Goal: Transaction & Acquisition: Purchase product/service

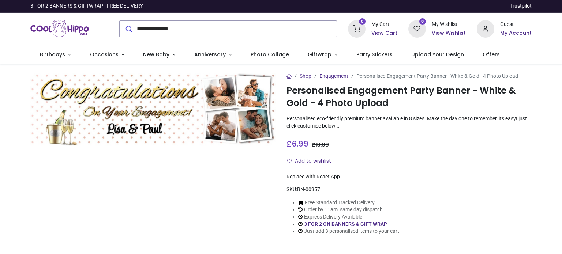
type input "**********"
click at [120, 21] on button "submit" at bounding box center [128, 29] width 17 height 16
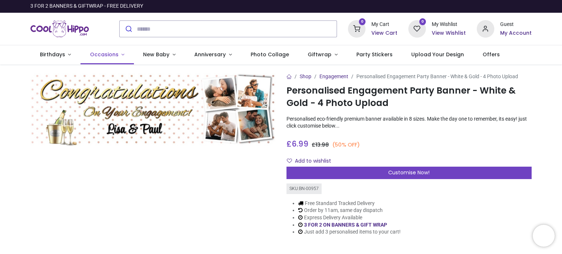
click at [98, 56] on span "Occasions" at bounding box center [104, 54] width 29 height 7
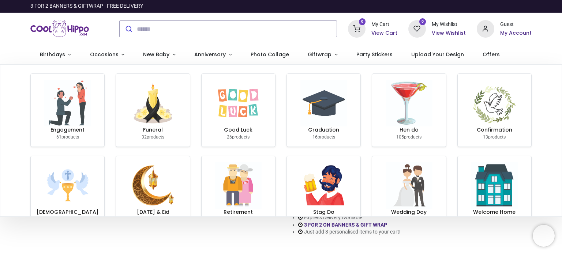
click at [62, 124] on link "Engagement 61 products" at bounding box center [68, 110] width 74 height 73
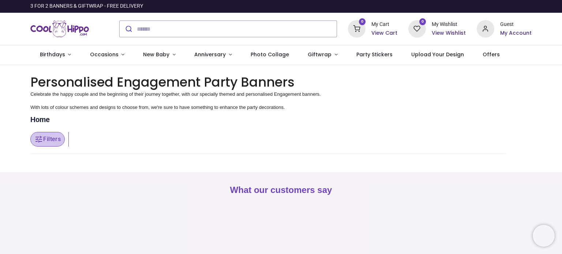
click at [53, 143] on button "Filters" at bounding box center [47, 139] width 34 height 15
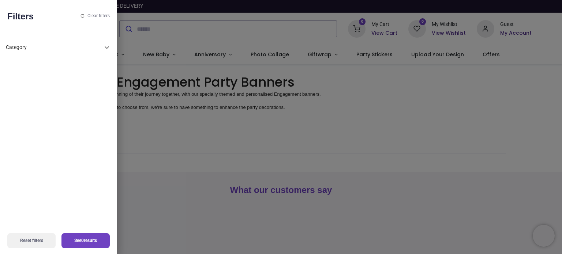
click at [101, 47] on div "Category" at bounding box center [54, 47] width 97 height 7
click at [233, 153] on div at bounding box center [281, 127] width 562 height 254
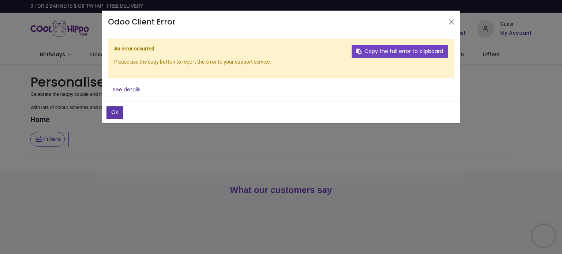
click at [111, 108] on button "Ok" at bounding box center [115, 113] width 16 height 12
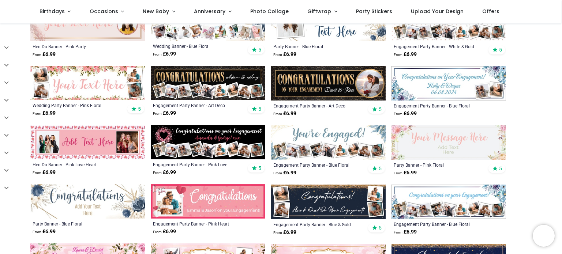
scroll to position [220, 0]
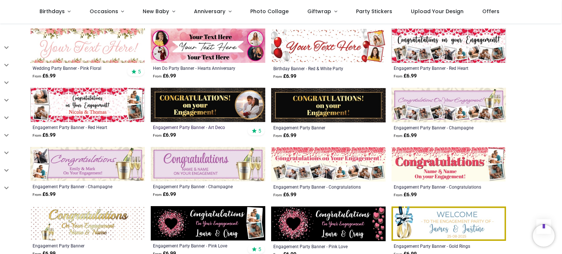
scroll to position [549, 0]
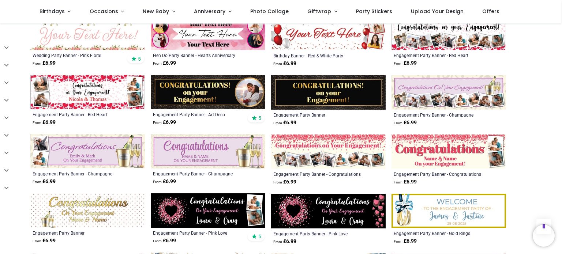
click at [451, 144] on img at bounding box center [449, 152] width 115 height 34
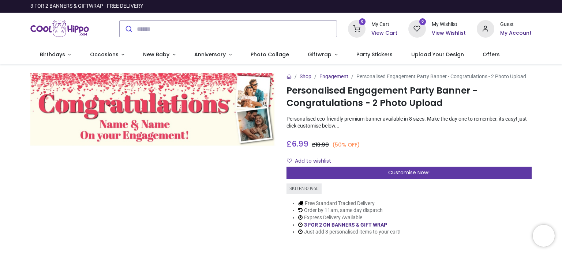
click at [413, 171] on span "Customise Now!" at bounding box center [409, 172] width 41 height 7
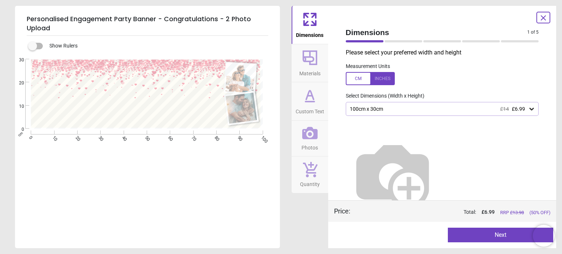
click at [449, 113] on div "100cm x 30cm £14 £6.99" at bounding box center [442, 109] width 193 height 14
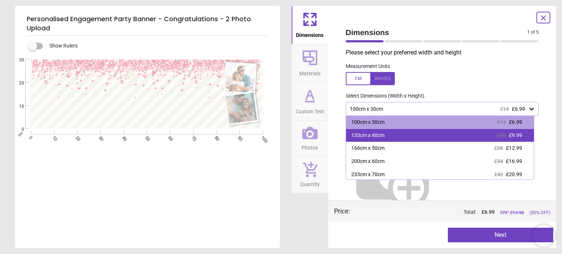
click at [424, 136] on div "133cm x 40cm £20 £9.99" at bounding box center [440, 135] width 188 height 13
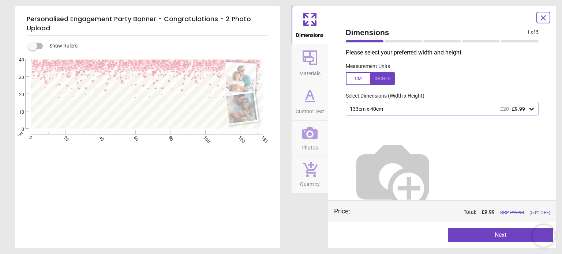
click at [309, 65] on icon at bounding box center [310, 58] width 18 height 18
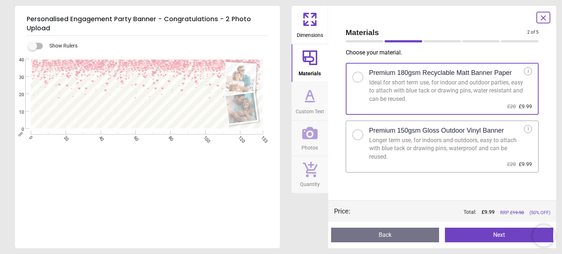
click at [358, 133] on div at bounding box center [358, 135] width 4 height 4
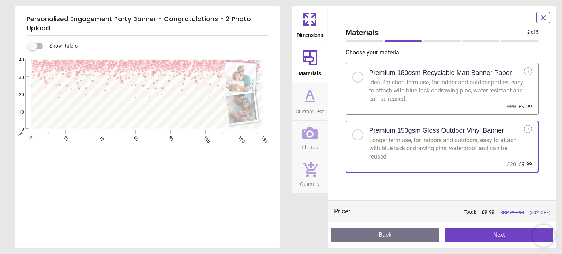
click at [313, 101] on icon at bounding box center [310, 96] width 18 height 18
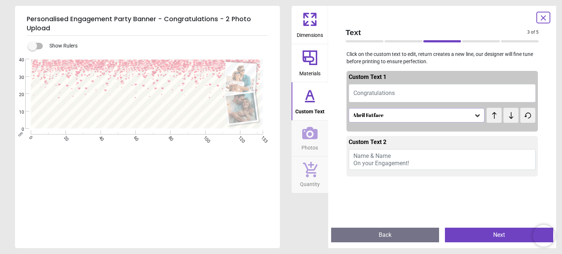
click at [421, 93] on button "Congratulations" at bounding box center [442, 93] width 187 height 18
click at [372, 96] on span "Congratulations" at bounding box center [374, 93] width 41 height 7
type textarea "**********"
click at [401, 119] on div "Abril Fatface" at bounding box center [417, 115] width 136 height 14
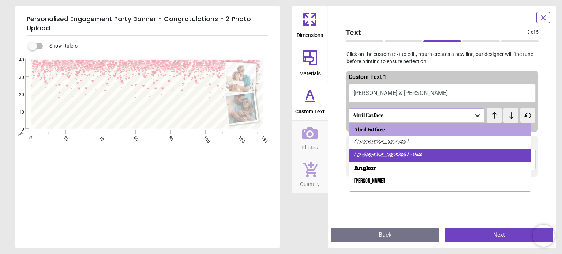
click at [400, 157] on div "Alex Brush - Bold" at bounding box center [440, 155] width 182 height 13
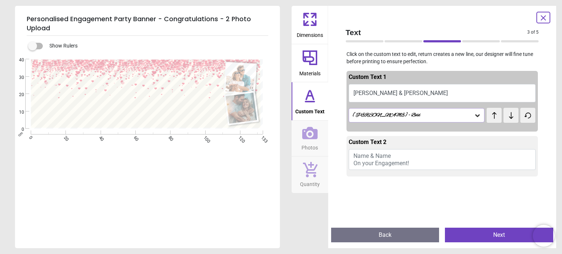
click at [425, 111] on div "Alex Brush - Bold" at bounding box center [417, 115] width 136 height 14
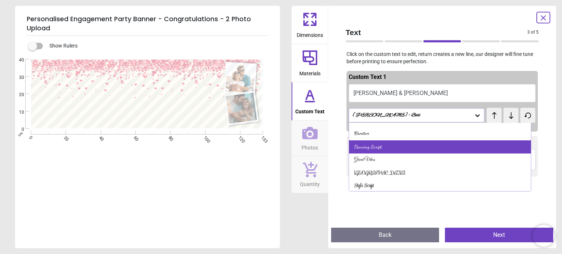
scroll to position [110, 0]
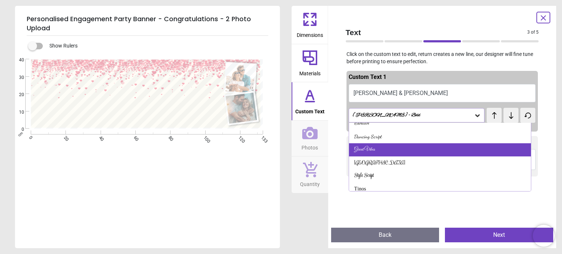
click at [409, 147] on div "Great Vibes" at bounding box center [440, 150] width 182 height 13
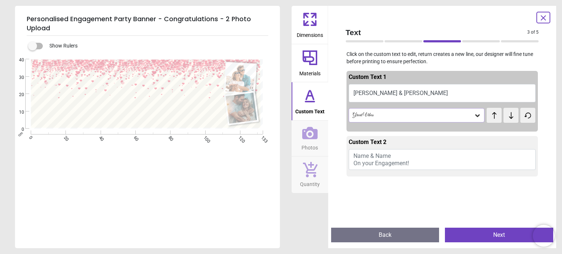
click at [442, 116] on div "Great Vibes" at bounding box center [413, 115] width 122 height 6
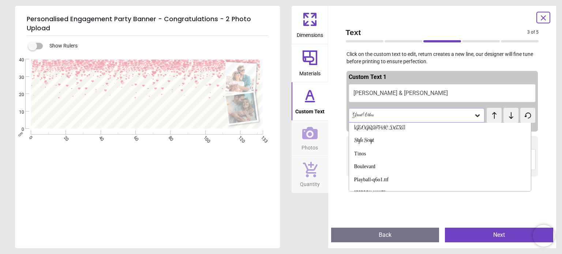
scroll to position [148, 0]
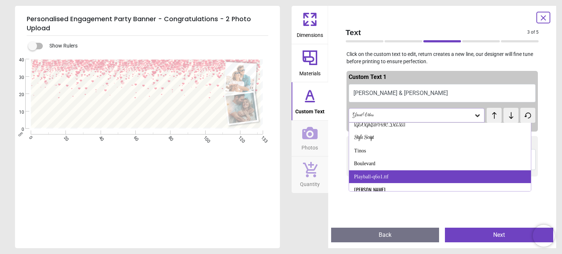
click at [400, 177] on div "Playball-q6o1.ttf" at bounding box center [440, 177] width 182 height 13
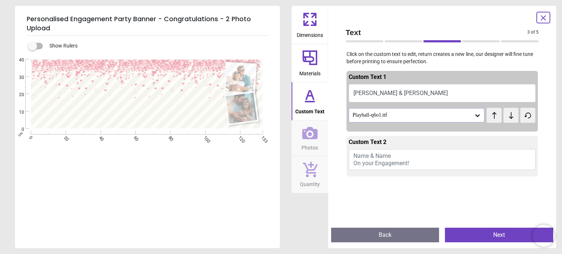
click at [402, 158] on button "Name & Name On your Engagement!" at bounding box center [442, 159] width 187 height 21
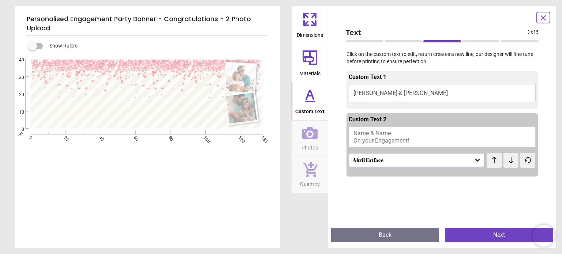
click at [368, 134] on span "Name & Name On your Engagement!" at bounding box center [382, 137] width 56 height 14
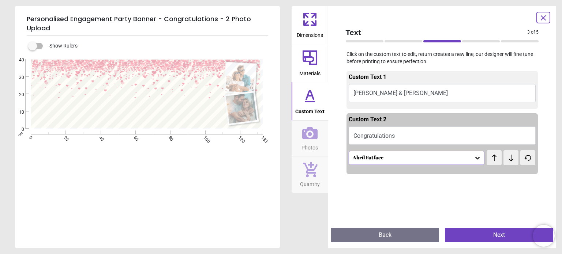
scroll to position [0, 0]
click at [449, 158] on div "Abril Fatface" at bounding box center [413, 158] width 122 height 6
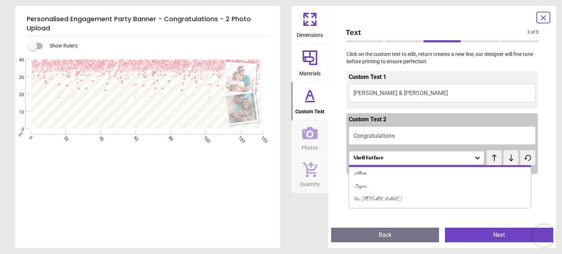
scroll to position [183, 0]
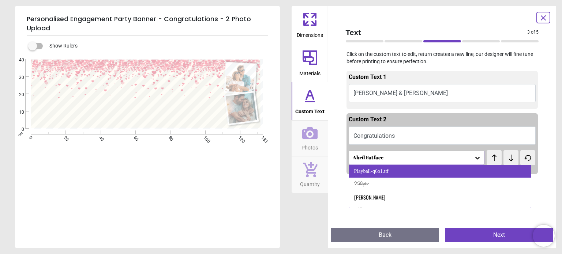
click at [407, 167] on div "Playball-q6o1.ttf" at bounding box center [440, 171] width 182 height 13
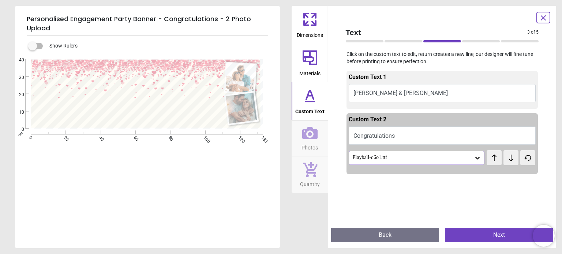
click at [406, 140] on button "Congratulations" at bounding box center [442, 136] width 187 height 18
click at [398, 136] on button "Congratulations" at bounding box center [442, 136] width 187 height 18
click at [394, 137] on button "Congratulations" at bounding box center [442, 136] width 187 height 18
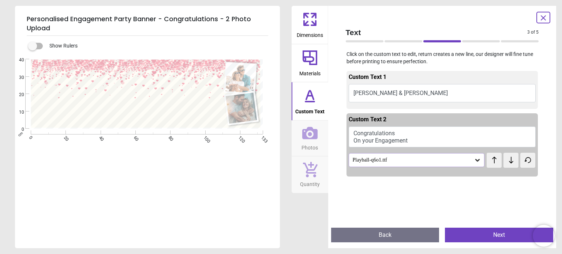
type textarea "**********"
click at [386, 133] on button "Congratulations On your Engagement" at bounding box center [442, 137] width 187 height 21
click at [402, 157] on div "Playball-q6o1.ttf" at bounding box center [413, 160] width 122 height 6
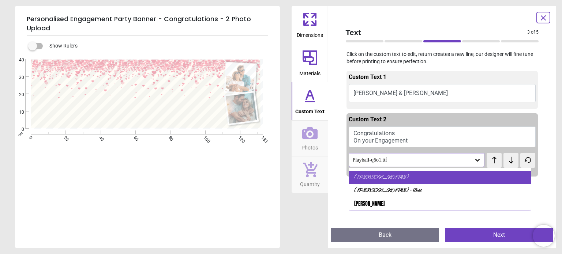
scroll to position [0, 0]
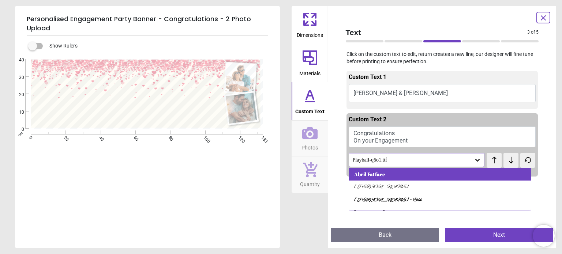
click at [387, 176] on div "Abril Fatface" at bounding box center [440, 174] width 182 height 13
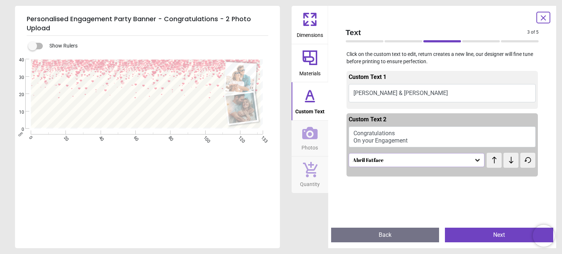
click at [420, 21] on div "Text 3 of 5 3 of 6 Click on the custom text to edit, return creates a new line,…" at bounding box center [442, 127] width 228 height 243
click at [313, 138] on icon at bounding box center [309, 133] width 15 height 12
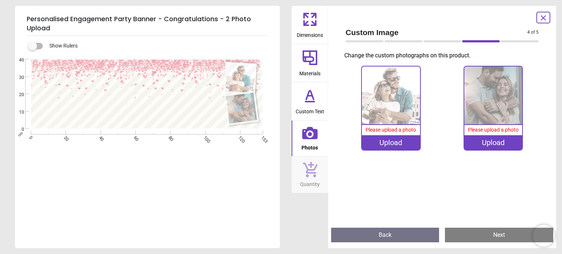
click at [395, 109] on img at bounding box center [391, 96] width 58 height 58
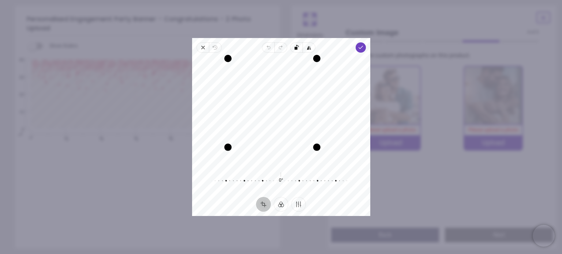
drag, startPoint x: 336, startPoint y: 165, endPoint x: 299, endPoint y: 164, distance: 37.4
click at [299, 164] on div "Recenter" at bounding box center [281, 112] width 167 height 107
drag, startPoint x: 315, startPoint y: 103, endPoint x: 307, endPoint y: 103, distance: 7.4
click at [307, 103] on div "Drag edge r" at bounding box center [307, 102] width 7 height 79
drag, startPoint x: 290, startPoint y: 101, endPoint x: 301, endPoint y: 110, distance: 14.0
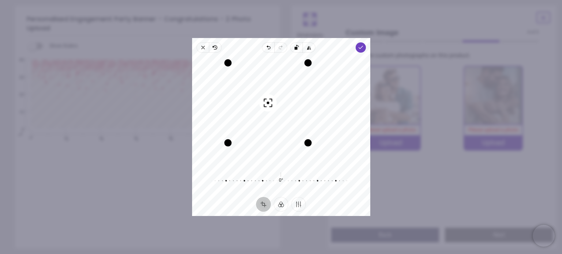
click at [301, 110] on div "Recenter" at bounding box center [281, 112] width 167 height 107
click at [362, 45] on icon "button" at bounding box center [361, 48] width 6 height 6
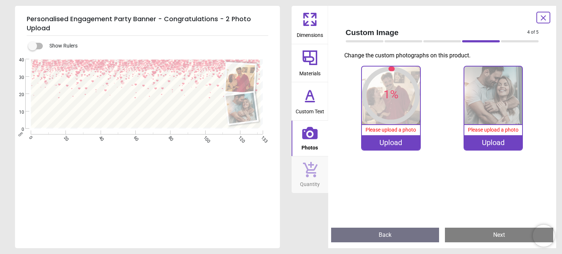
click at [502, 145] on div "Upload" at bounding box center [494, 142] width 58 height 15
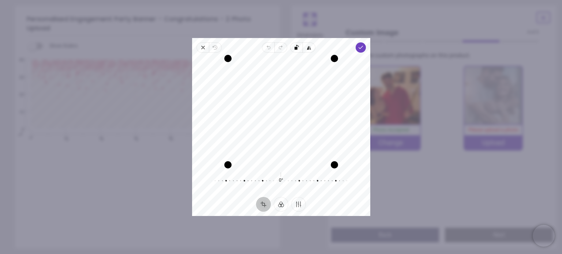
drag, startPoint x: 291, startPoint y: 138, endPoint x: 288, endPoint y: 176, distance: 38.6
click at [288, 176] on div "Recenter 0° Reset" at bounding box center [281, 125] width 178 height 145
click at [358, 48] on icon "button" at bounding box center [361, 48] width 6 height 6
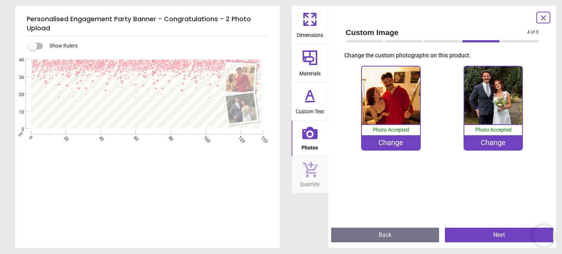
click at [312, 103] on icon at bounding box center [310, 96] width 18 height 18
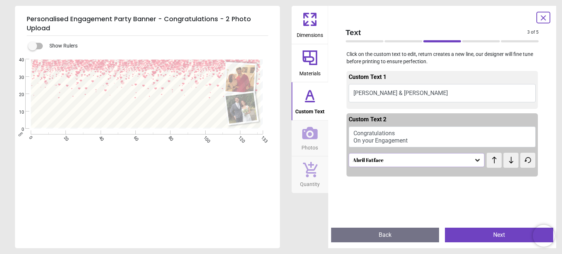
click at [403, 133] on button "Congratulations On your Engagement" at bounding box center [442, 137] width 187 height 21
drag, startPoint x: 354, startPoint y: 131, endPoint x: 414, endPoint y: 144, distance: 60.9
click at [414, 144] on button "Congratulations On your Engagement" at bounding box center [442, 137] width 187 height 21
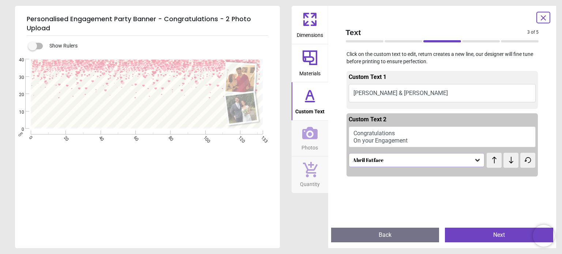
click at [124, 161] on div "**********" at bounding box center [147, 135] width 264 height 153
click at [185, 82] on div ".cls-1 { filter: url(#drop-shadow-2); } .cls-1, .cls-2 { fill: #fff; stroke-wid…" at bounding box center [147, 94] width 264 height 70
click at [490, 236] on button "Next" at bounding box center [499, 235] width 108 height 15
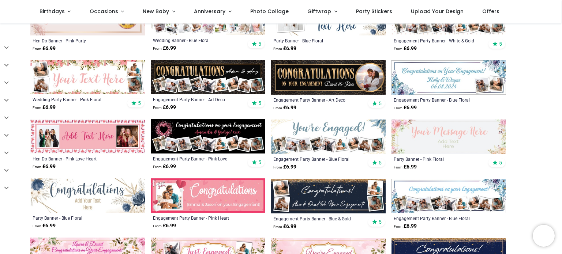
scroll to position [220, 0]
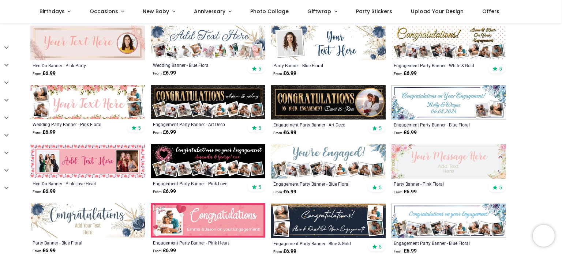
scroll to position [146, 0]
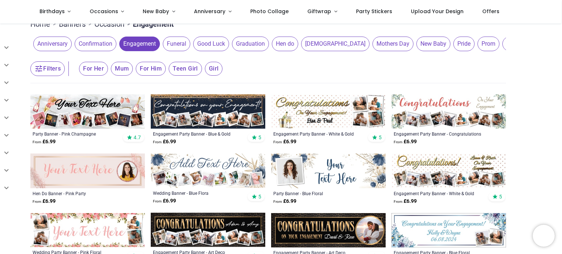
scroll to position [37, 0]
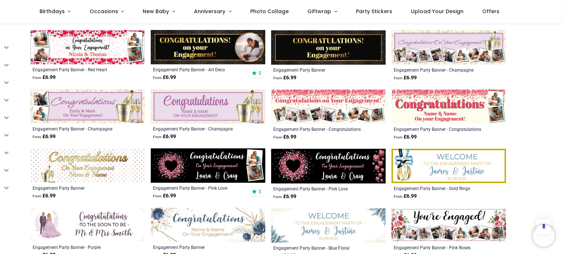
scroll to position [623, 0]
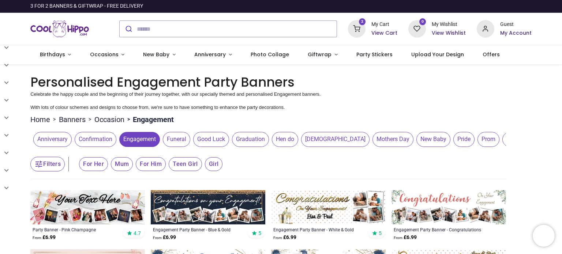
click at [385, 30] on h6 "View Cart" at bounding box center [385, 33] width 26 height 7
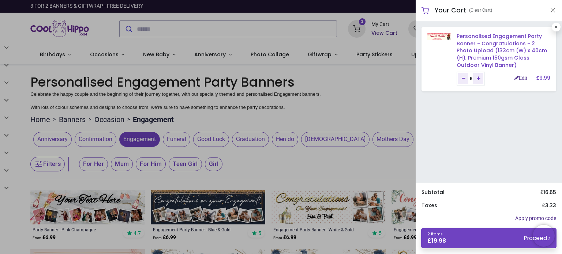
click at [482, 43] on link "Personalised Engagement Party Banner - Congratulations - 2 Photo Upload (133cm …" at bounding box center [502, 51] width 90 height 36
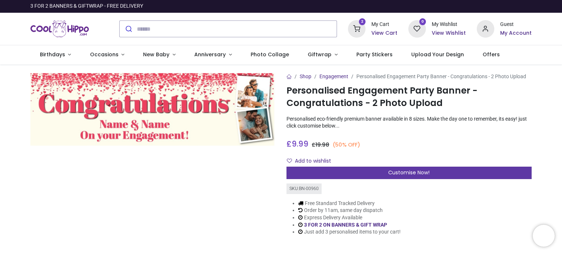
click at [419, 171] on span "Customise Now!" at bounding box center [409, 172] width 41 height 7
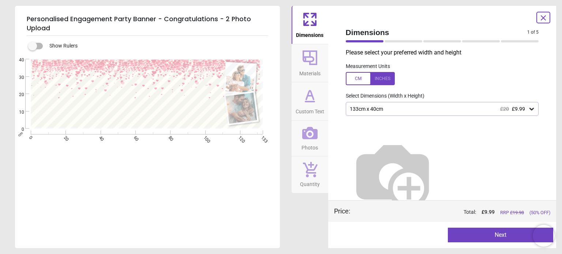
click at [385, 104] on div "133cm x 40cm £20 £9.99" at bounding box center [442, 109] width 193 height 14
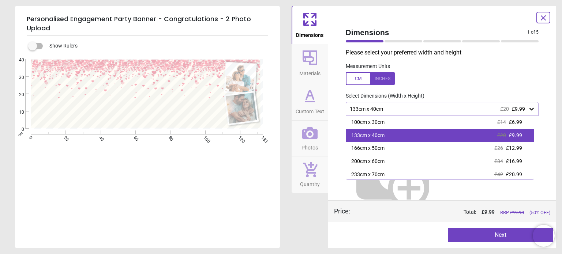
click at [385, 136] on div "133cm x 40cm £20 £9.99" at bounding box center [440, 135] width 188 height 13
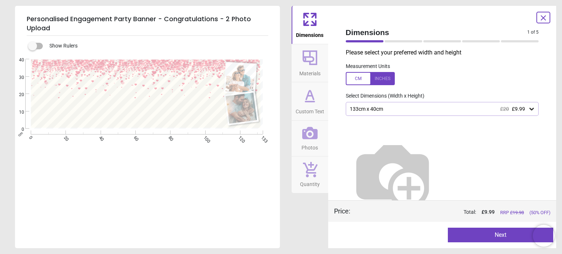
click at [317, 65] on icon at bounding box center [310, 58] width 18 height 18
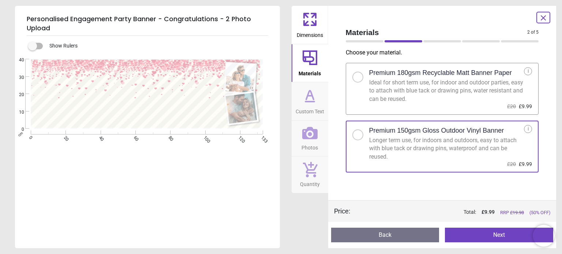
click at [305, 98] on icon at bounding box center [310, 96] width 18 height 18
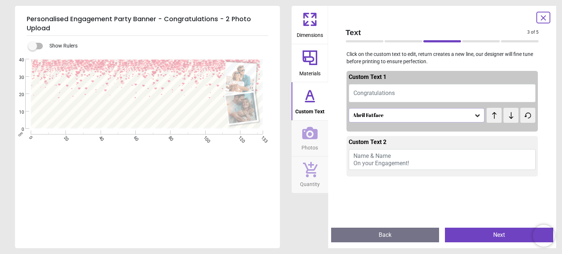
click at [382, 92] on span "Congratulations" at bounding box center [374, 93] width 41 height 7
type textarea "**********"
click at [405, 116] on div "Abril Fatface" at bounding box center [413, 115] width 122 height 6
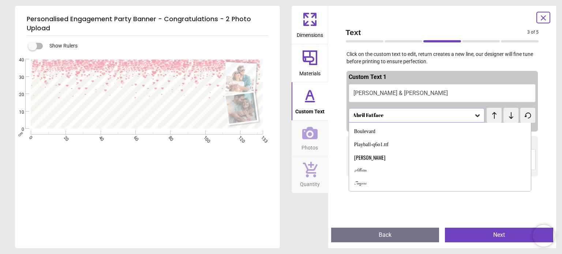
scroll to position [176, 0]
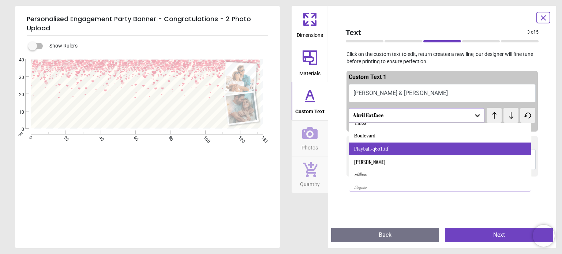
click at [401, 152] on div "Playball-q6o1.ttf" at bounding box center [440, 149] width 182 height 13
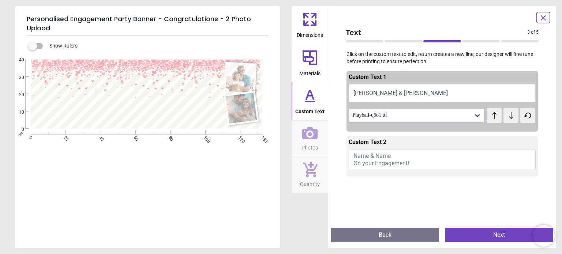
click at [409, 117] on div "Playball-q6o1.ttf" at bounding box center [413, 115] width 122 height 6
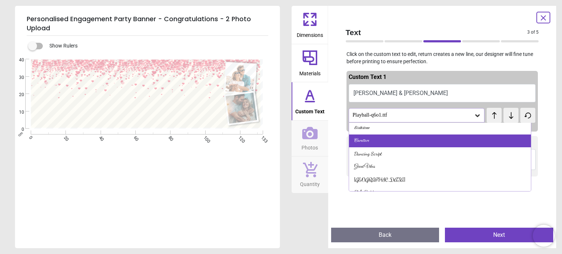
scroll to position [140, 0]
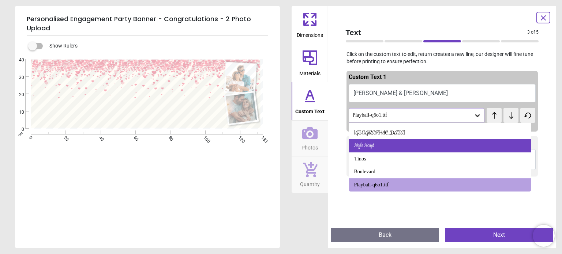
click at [395, 150] on div "Style Script" at bounding box center [440, 146] width 182 height 13
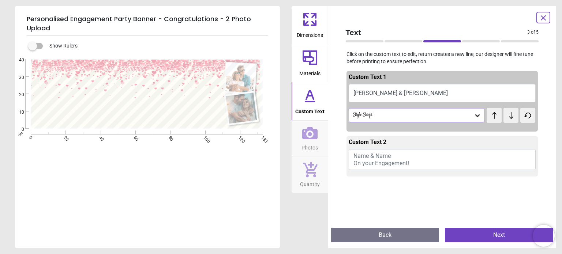
click at [404, 120] on div "Style Script" at bounding box center [417, 115] width 136 height 14
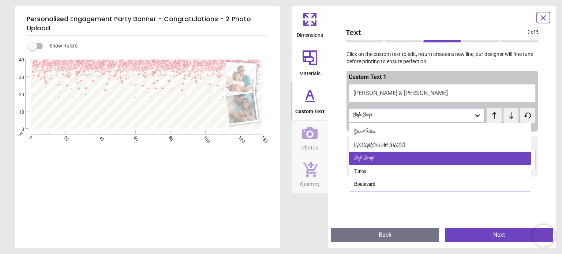
scroll to position [138, 0]
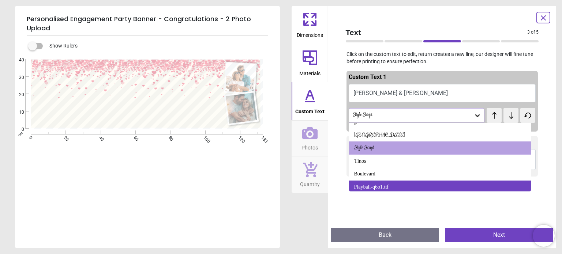
click at [390, 186] on div "Playball-q6o1.ttf" at bounding box center [440, 187] width 182 height 13
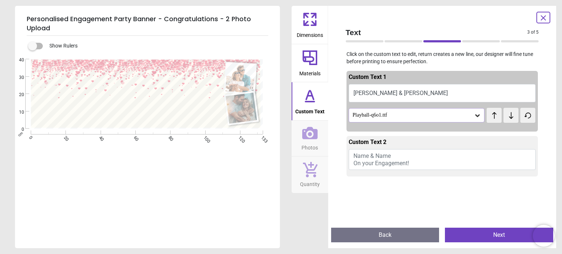
click at [381, 155] on span "Name & Name On your Engagement!" at bounding box center [382, 160] width 56 height 14
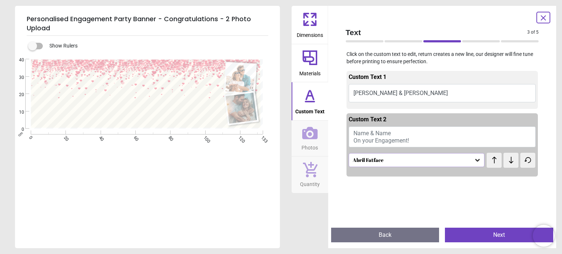
click at [545, 15] on icon at bounding box center [543, 18] width 9 height 9
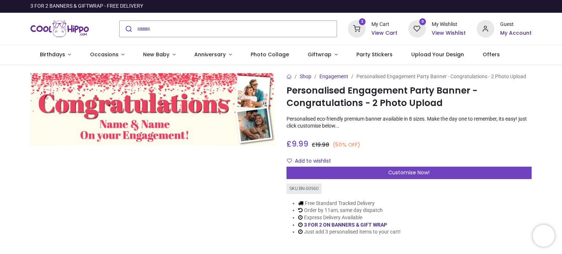
click at [362, 29] on icon at bounding box center [357, 29] width 18 height 18
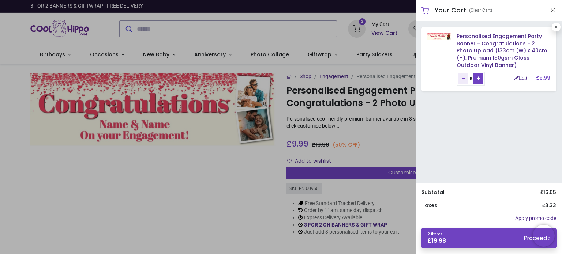
click at [480, 79] on icon "Add one" at bounding box center [478, 79] width 3 height 4
type input "*"
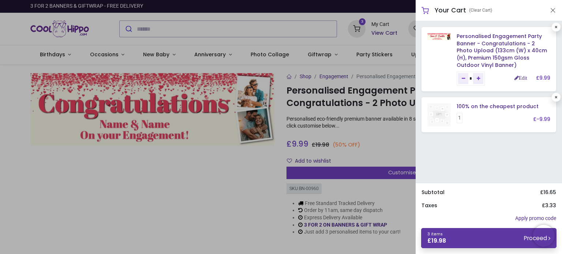
click at [486, 237] on link "3 items £ 19.98 Proceed" at bounding box center [488, 238] width 135 height 20
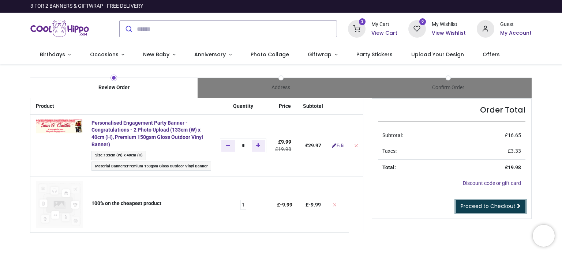
click at [498, 205] on span "Proceed to Checkout" at bounding box center [488, 206] width 55 height 7
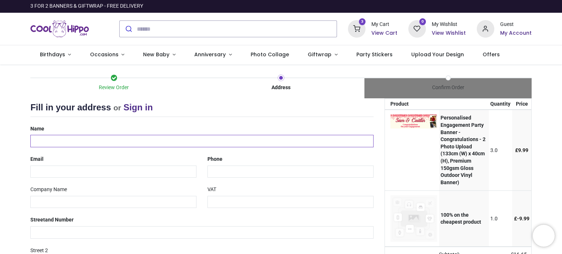
click at [62, 141] on input "text" at bounding box center [201, 141] width 343 height 12
type input "**********"
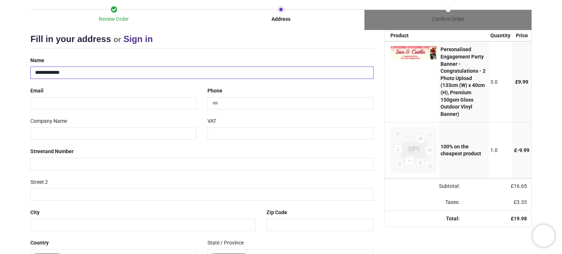
scroll to position [73, 0]
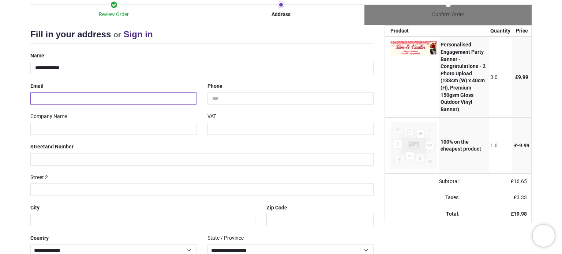
click at [82, 101] on input "email" at bounding box center [113, 99] width 166 height 12
type input "**********"
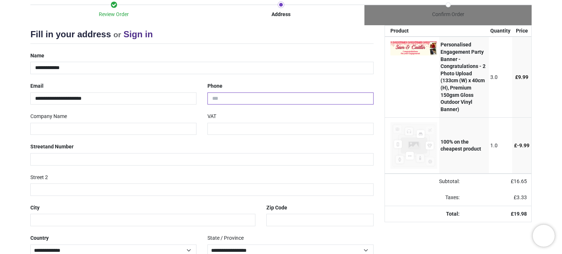
click at [244, 103] on input "tel" at bounding box center [291, 99] width 166 height 12
type input "**********"
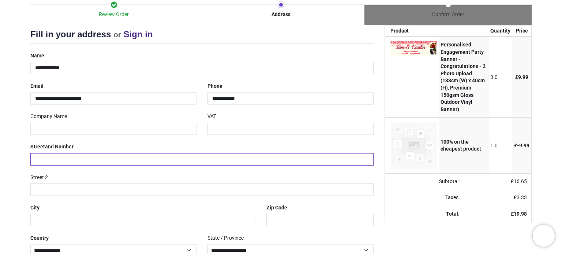
click at [101, 160] on input "text" at bounding box center [201, 159] width 343 height 12
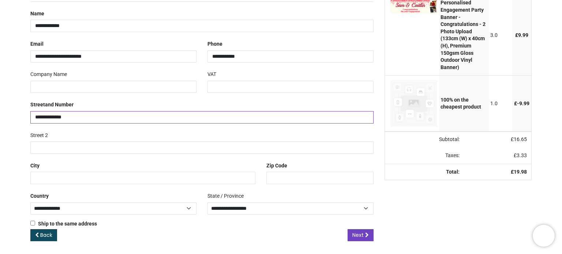
scroll to position [116, 0]
click at [33, 117] on input "**********" at bounding box center [201, 117] width 343 height 12
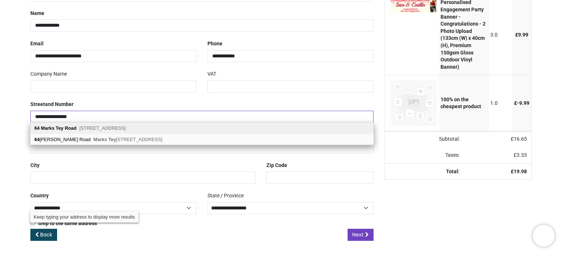
type input "**********"
click at [122, 127] on span "Fareham, PO14 3UR" at bounding box center [102, 128] width 47 height 5
type input "********"
select select "***"
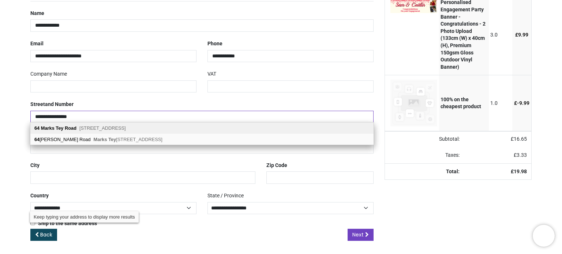
type input "*******"
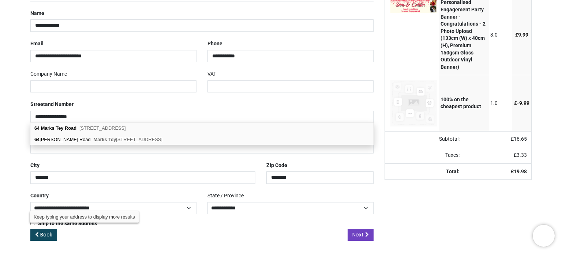
click at [245, 220] on div "Ship to the same address ( Your shipping address will be requested later)" at bounding box center [201, 223] width 343 height 7
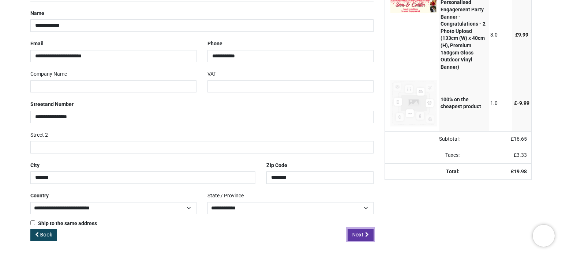
click at [361, 233] on span "Next" at bounding box center [358, 234] width 11 height 7
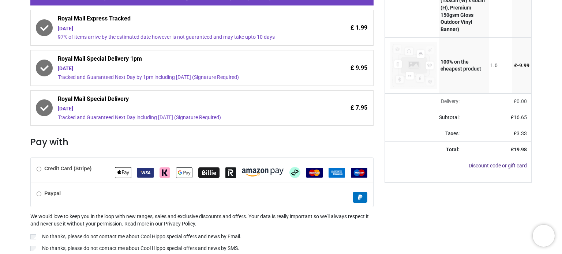
scroll to position [181, 0]
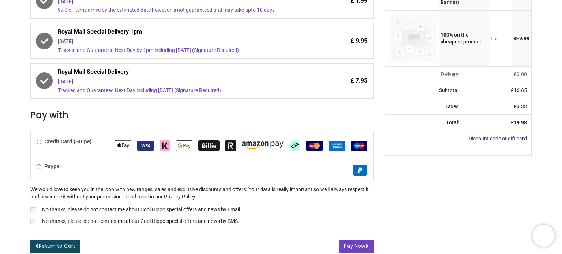
click at [33, 170] on div "Paypal" at bounding box center [202, 167] width 343 height 25
click at [47, 142] on b "Credit Card (Stripe)" at bounding box center [67, 142] width 47 height 6
click at [349, 241] on button "Pay Now" at bounding box center [356, 247] width 34 height 12
